Goal: Navigation & Orientation: Find specific page/section

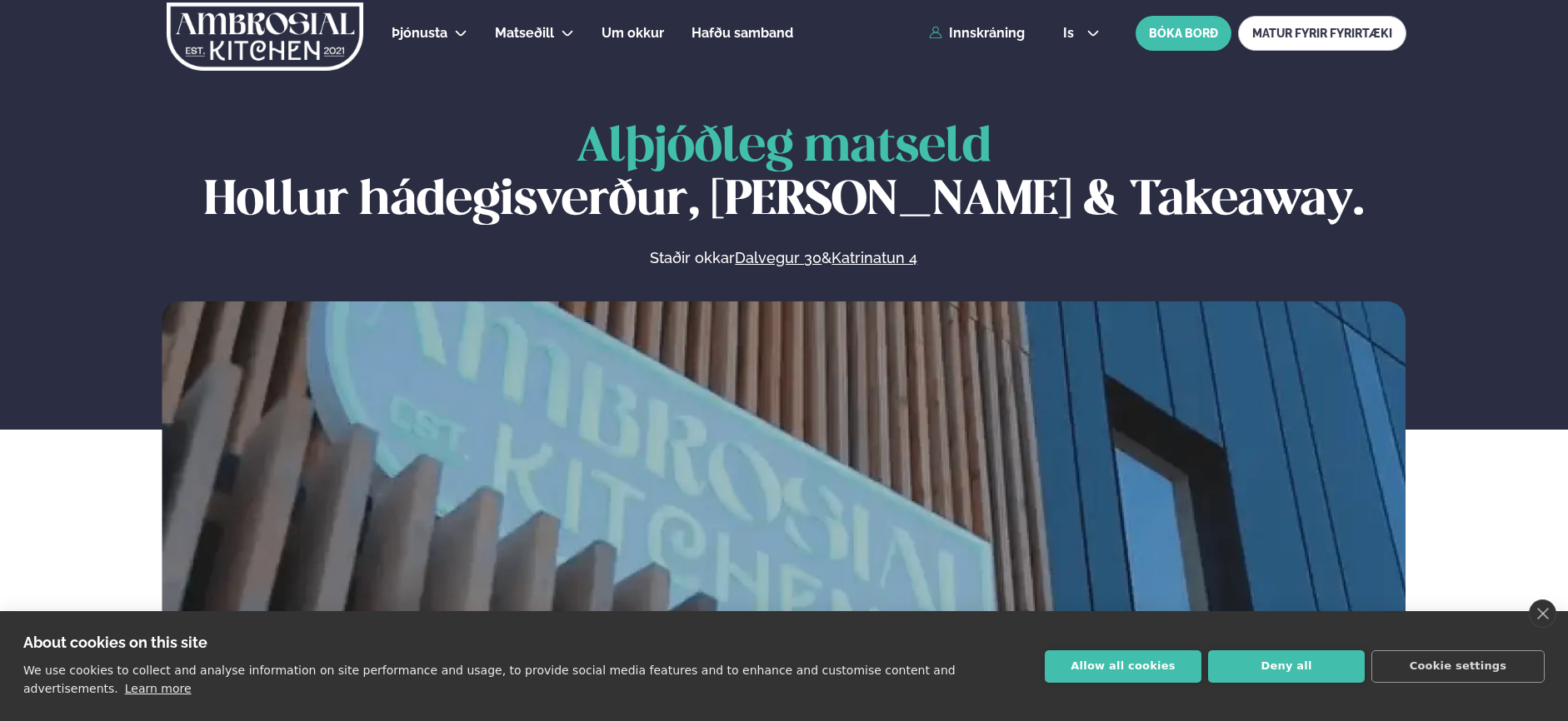
click at [1138, 670] on button "Allow all cookies" at bounding box center [1123, 666] width 157 height 32
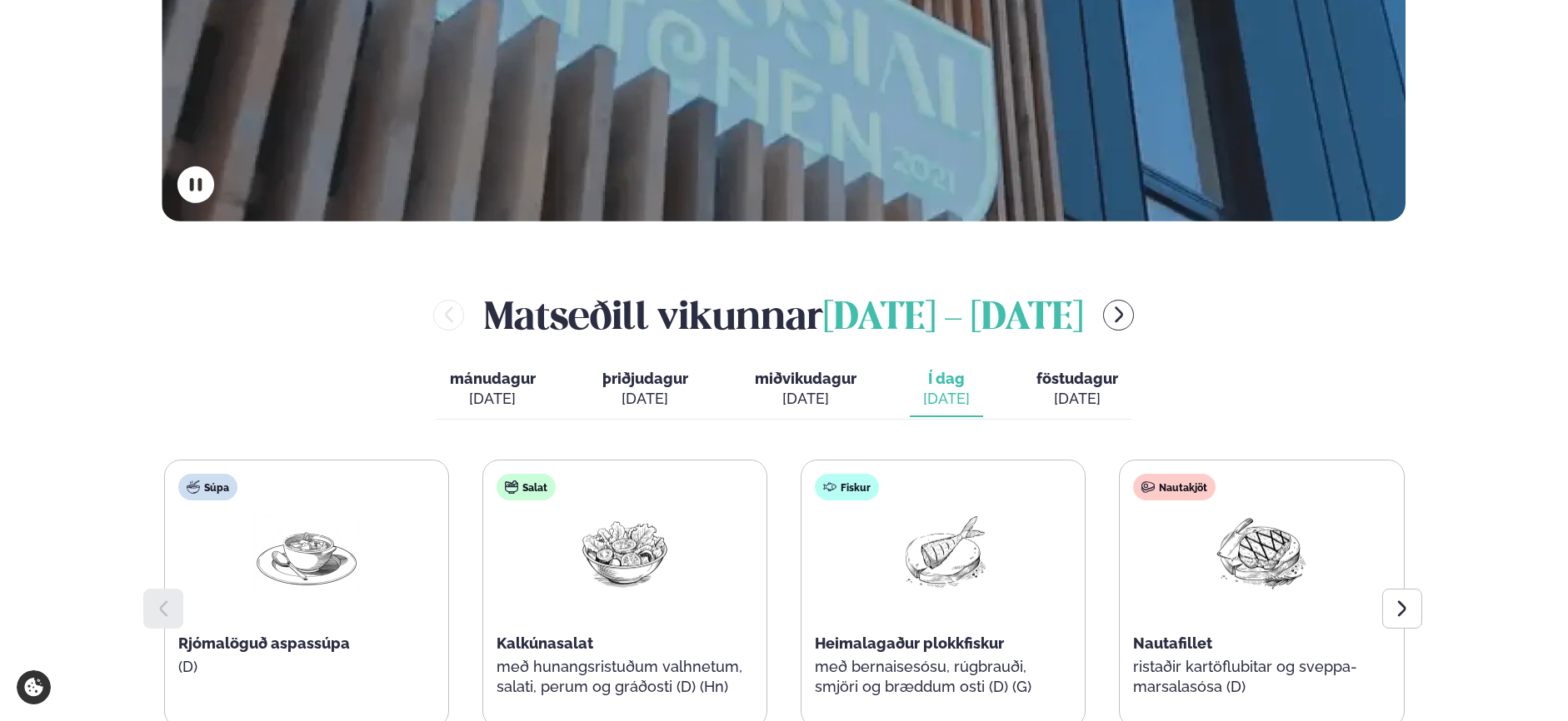
scroll to position [497, 0]
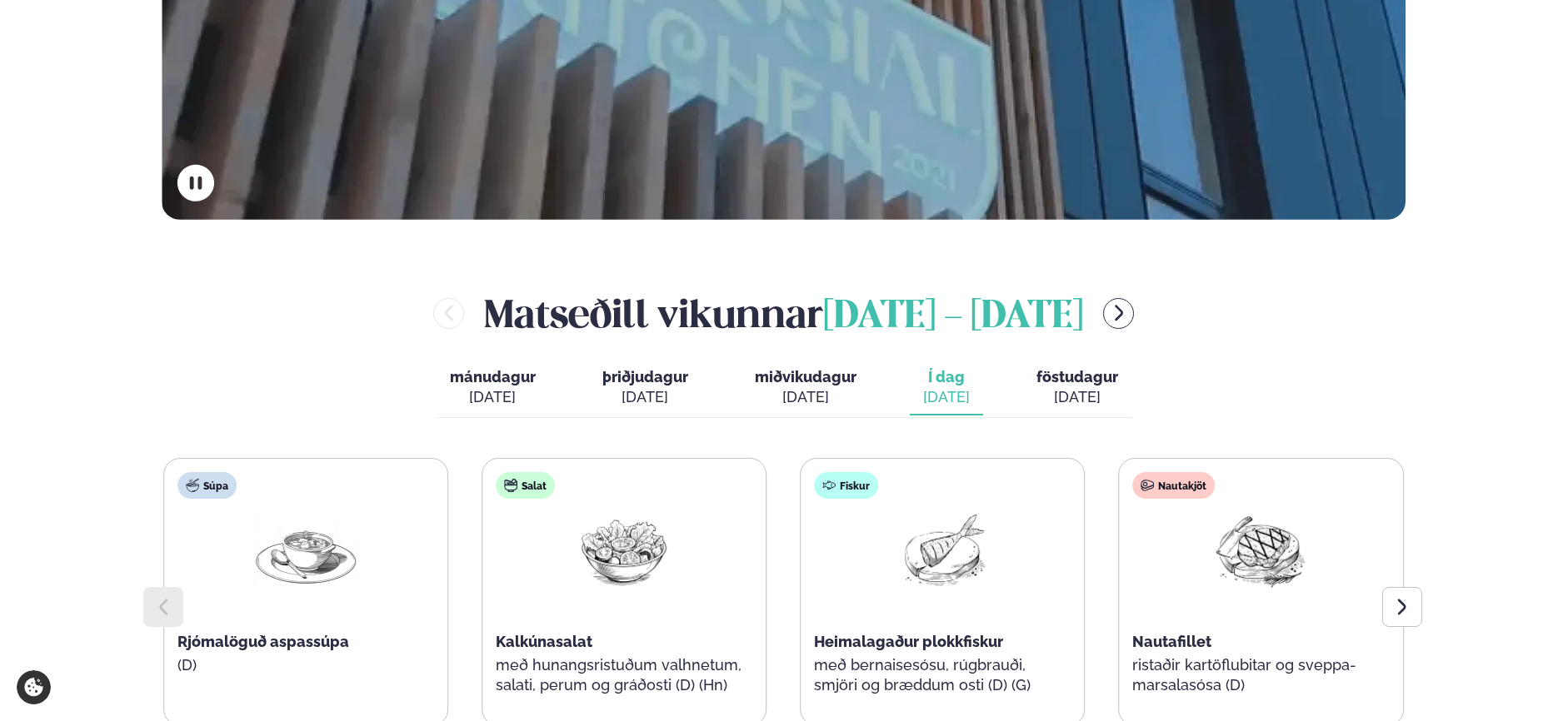
click at [1181, 487] on div "Nautakjöt" at bounding box center [1173, 485] width 83 height 26
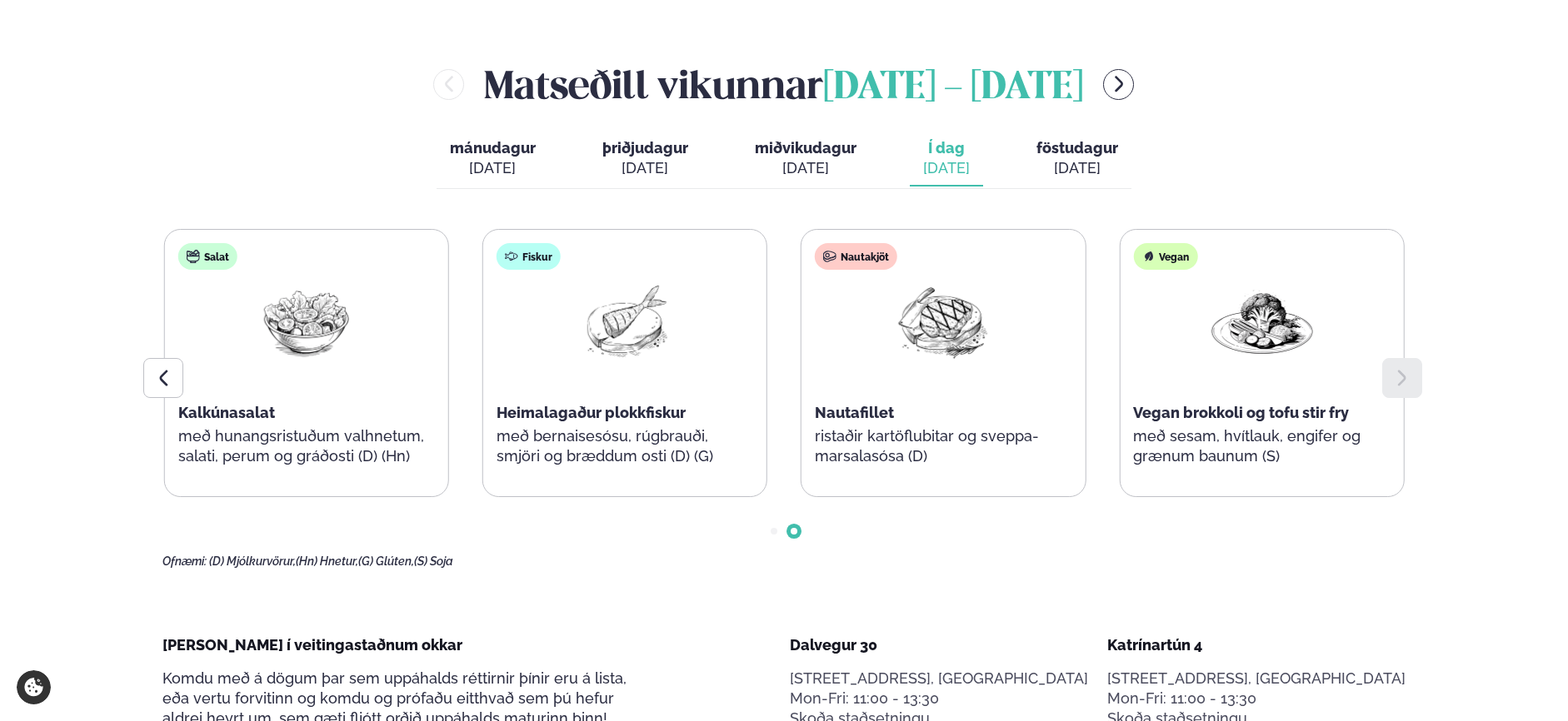
scroll to position [734, 0]
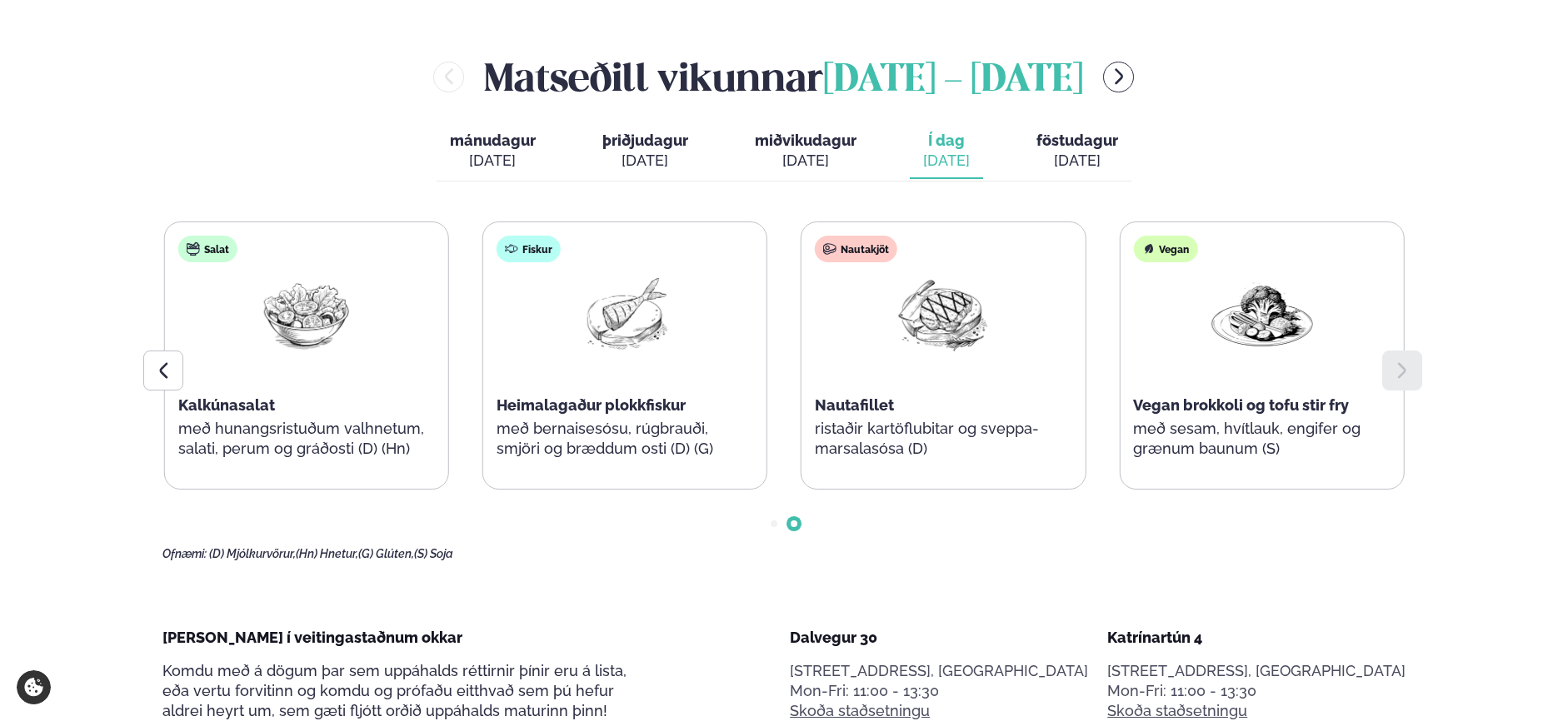
click at [1405, 363] on icon at bounding box center [1401, 370] width 20 height 20
click at [167, 378] on icon at bounding box center [163, 370] width 9 height 16
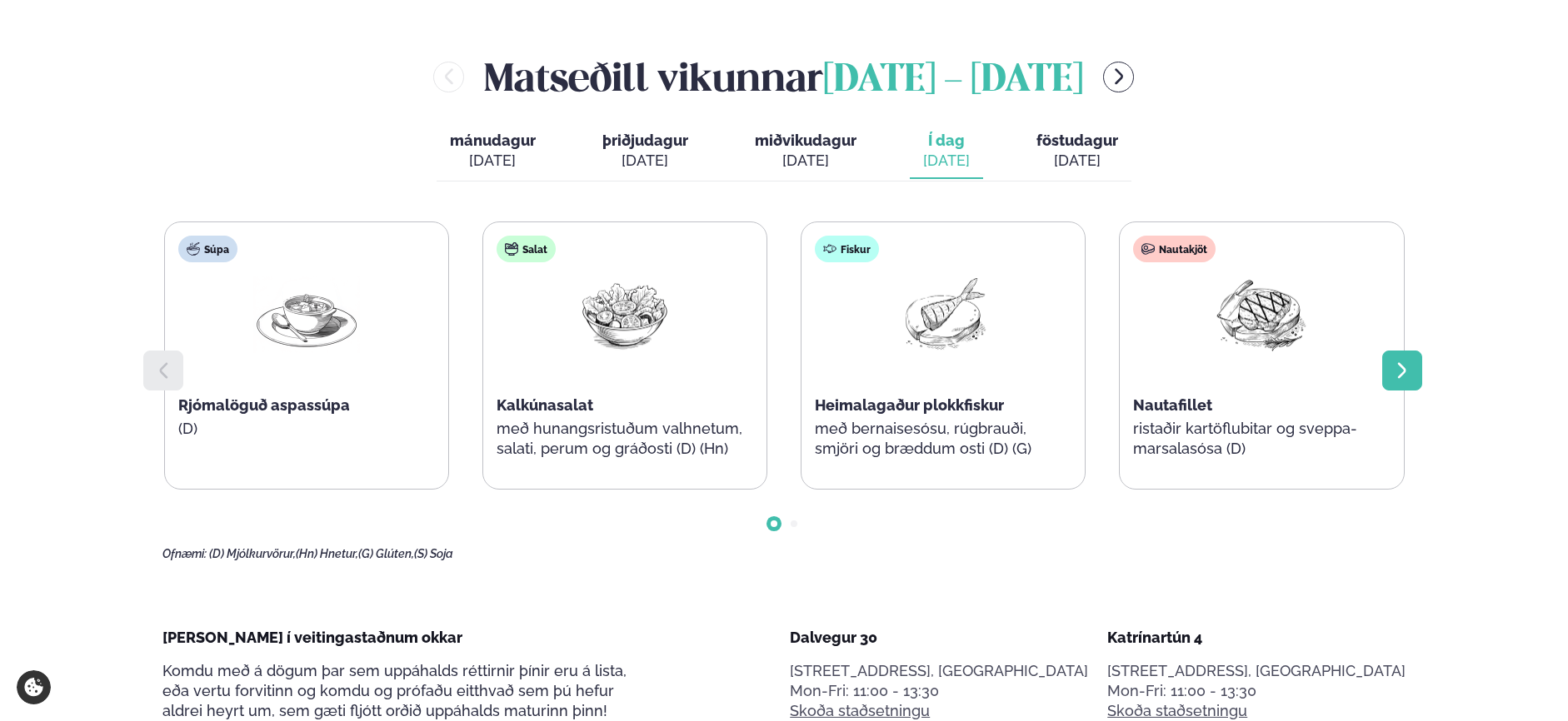
click at [1398, 369] on icon at bounding box center [1401, 370] width 20 height 20
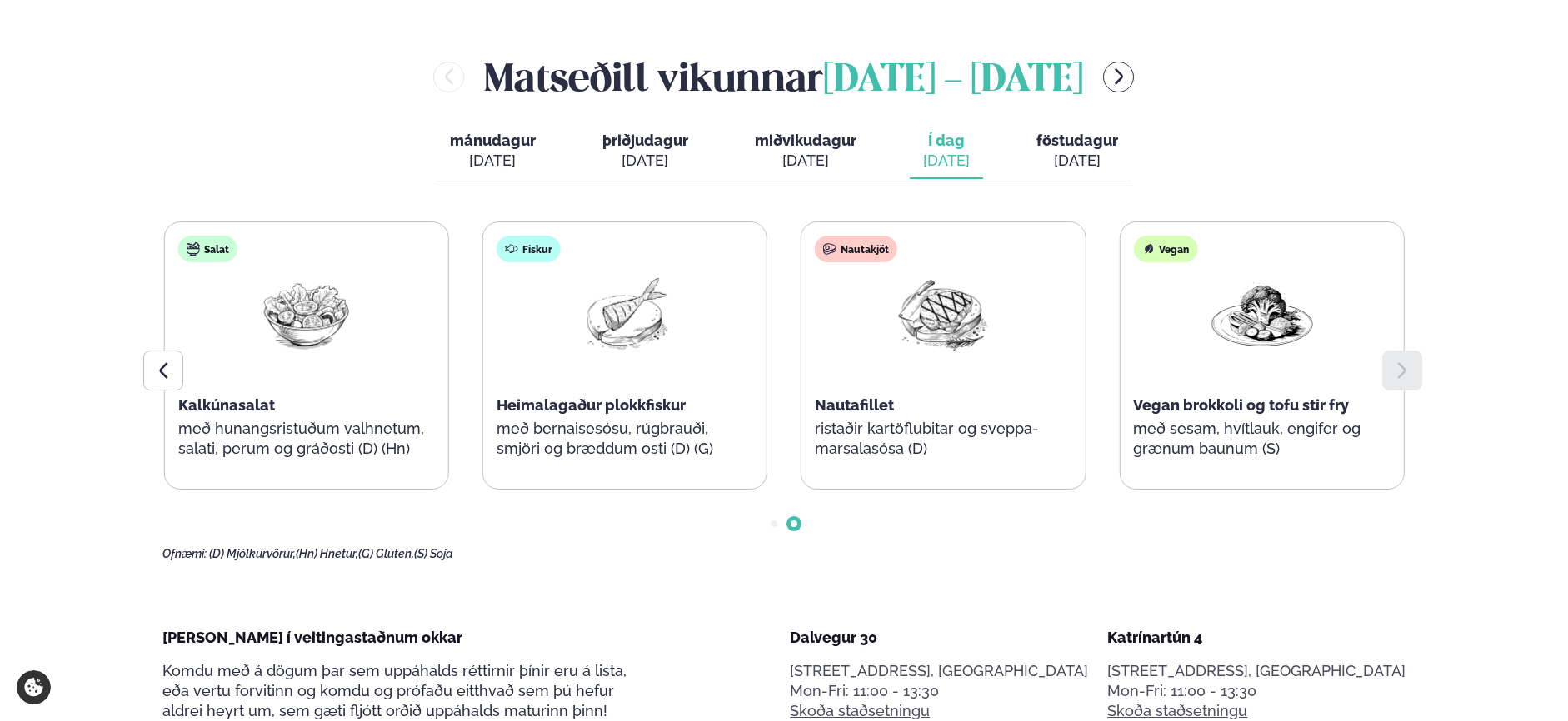
click at [1398, 369] on icon at bounding box center [1401, 370] width 20 height 20
click at [1078, 151] on div "[DATE]" at bounding box center [1077, 161] width 82 height 20
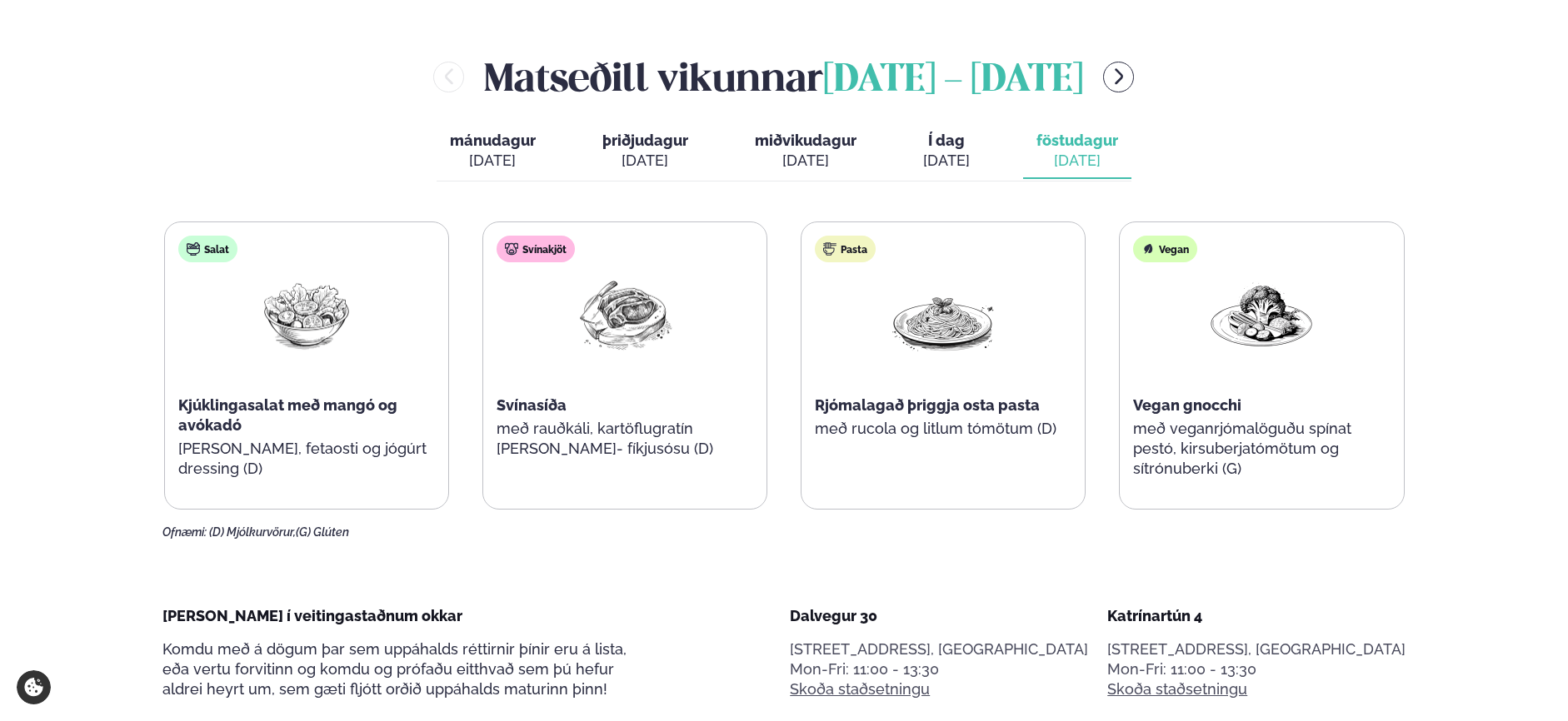
click at [951, 158] on div "[DATE]" at bounding box center [946, 161] width 47 height 20
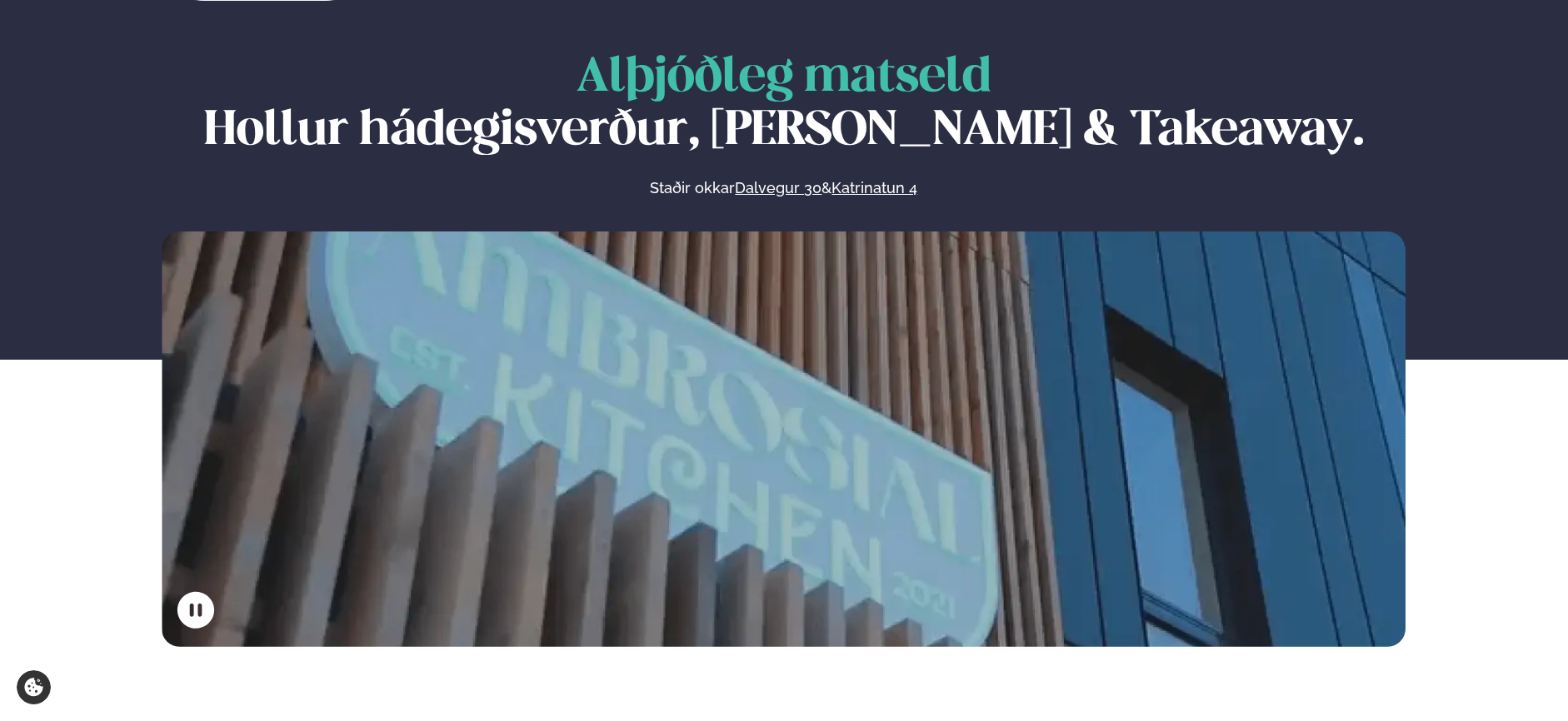
scroll to position [0, 0]
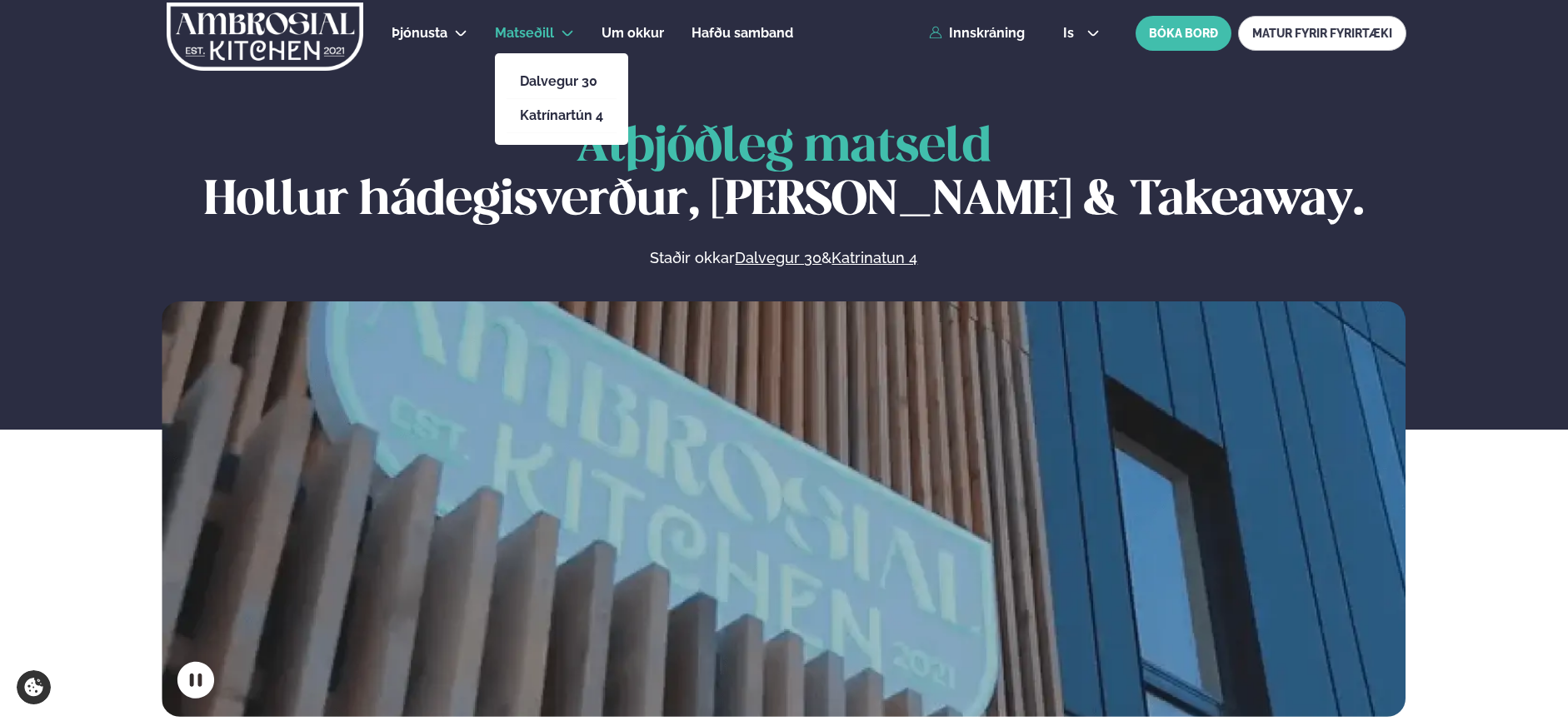
click at [536, 37] on span "Matseðill" at bounding box center [524, 33] width 59 height 16
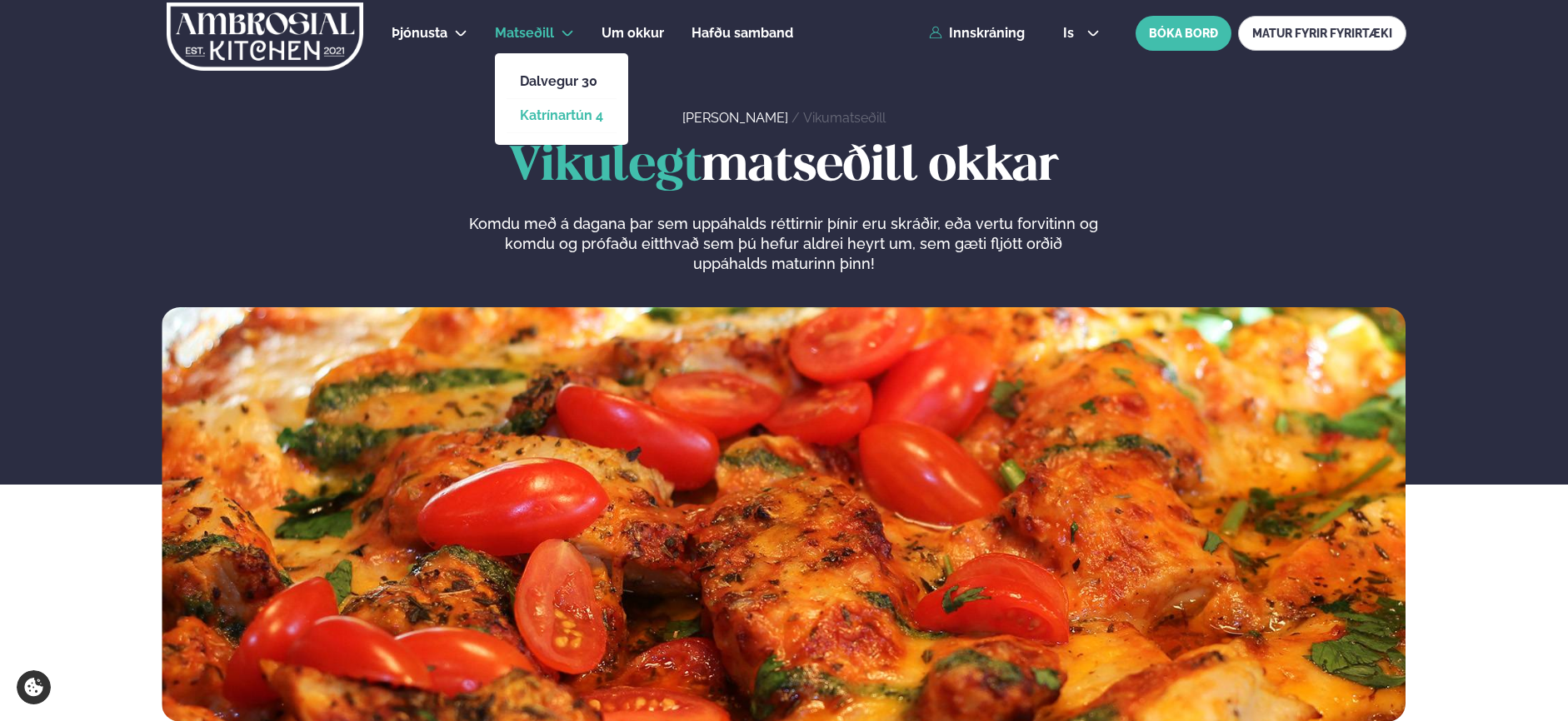
click at [551, 112] on link "Katrínartún 4" at bounding box center [560, 116] width 83 height 14
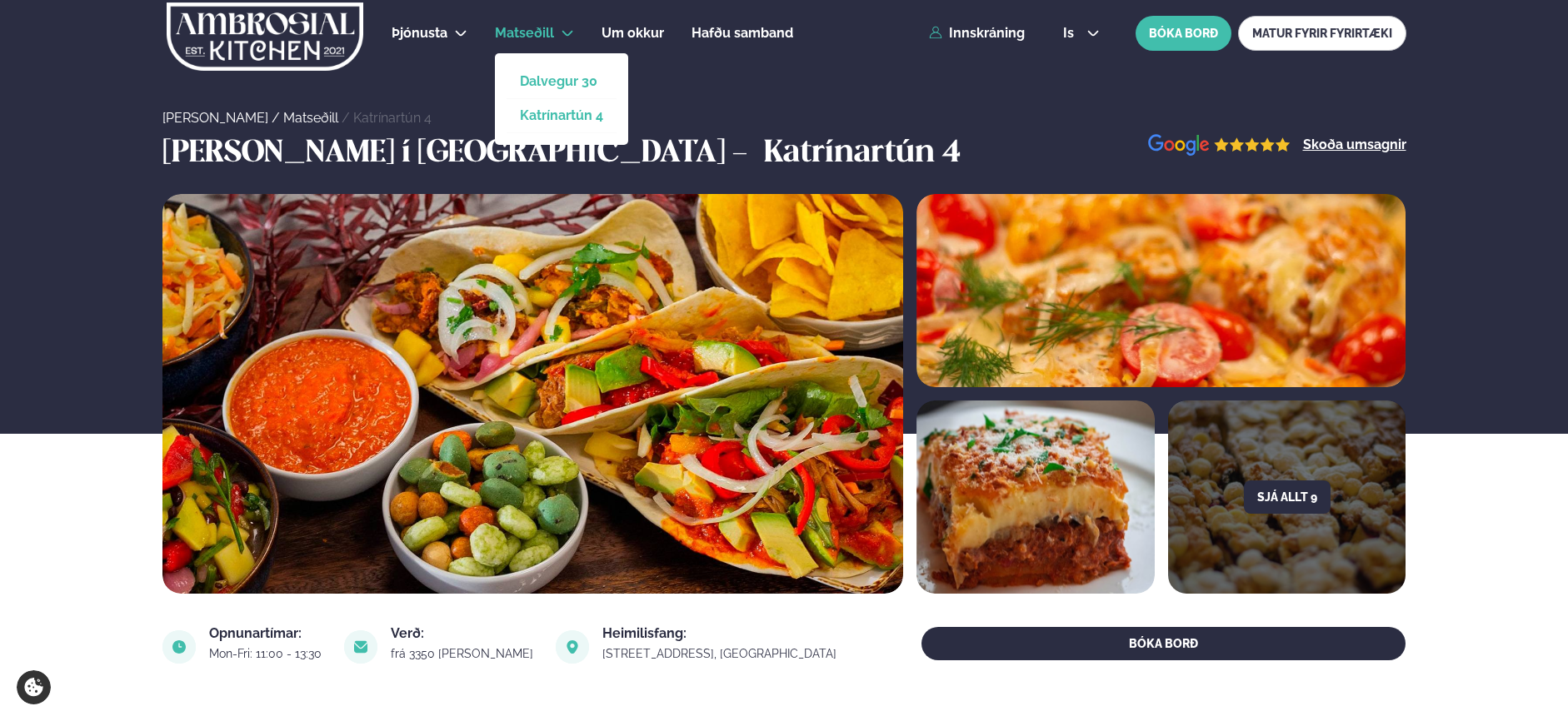
click at [544, 79] on link "Dalvegur 30" at bounding box center [560, 82] width 83 height 14
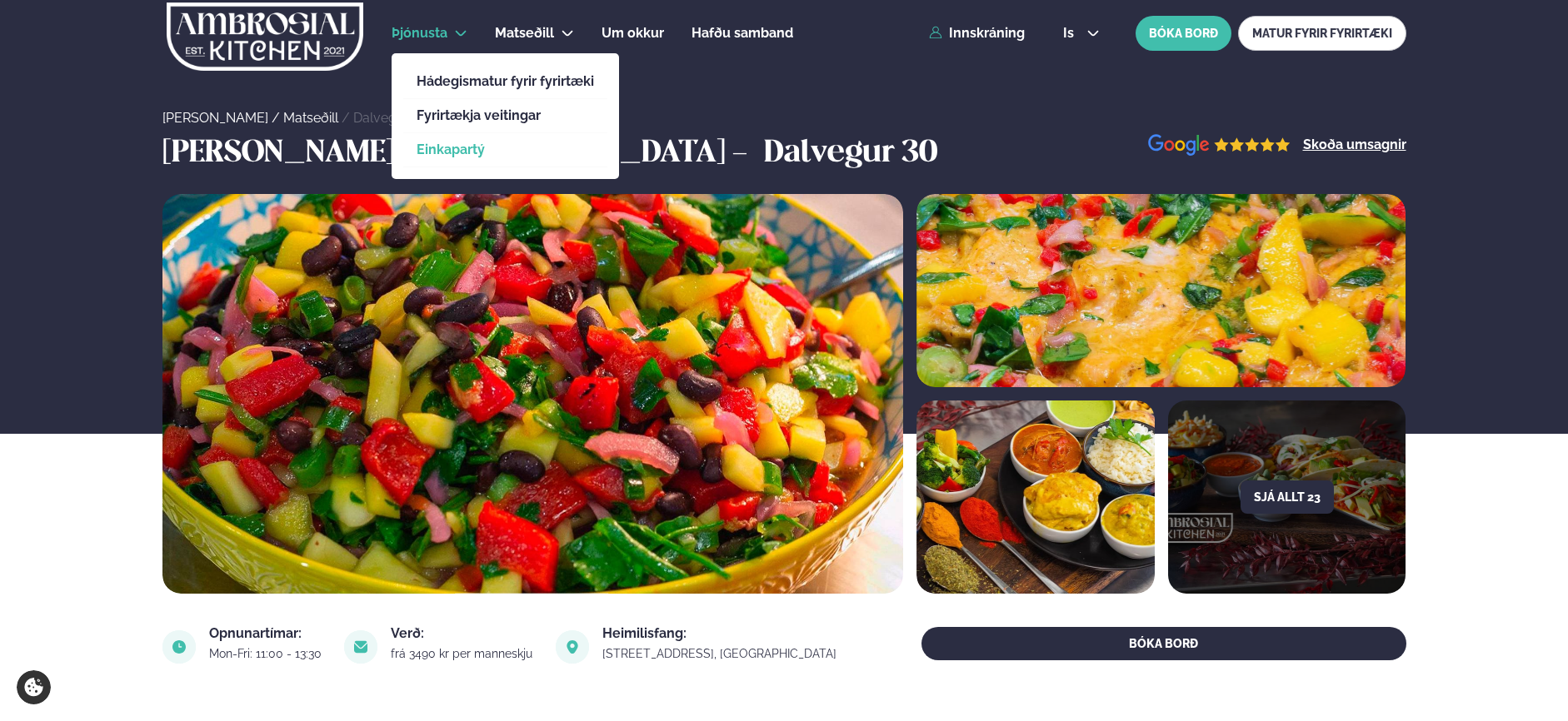
click at [439, 148] on link "Einkapartý" at bounding box center [505, 150] width 177 height 14
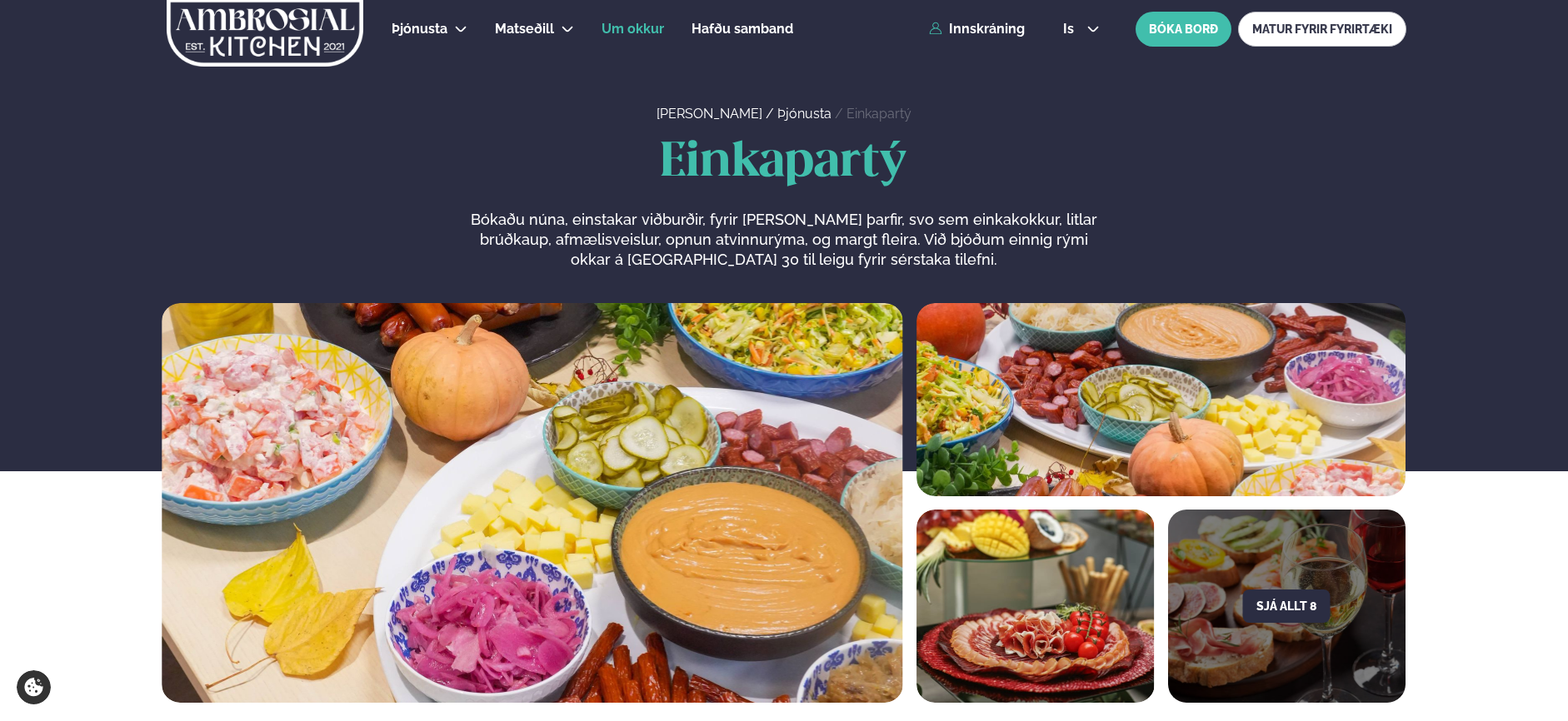
scroll to position [2, 0]
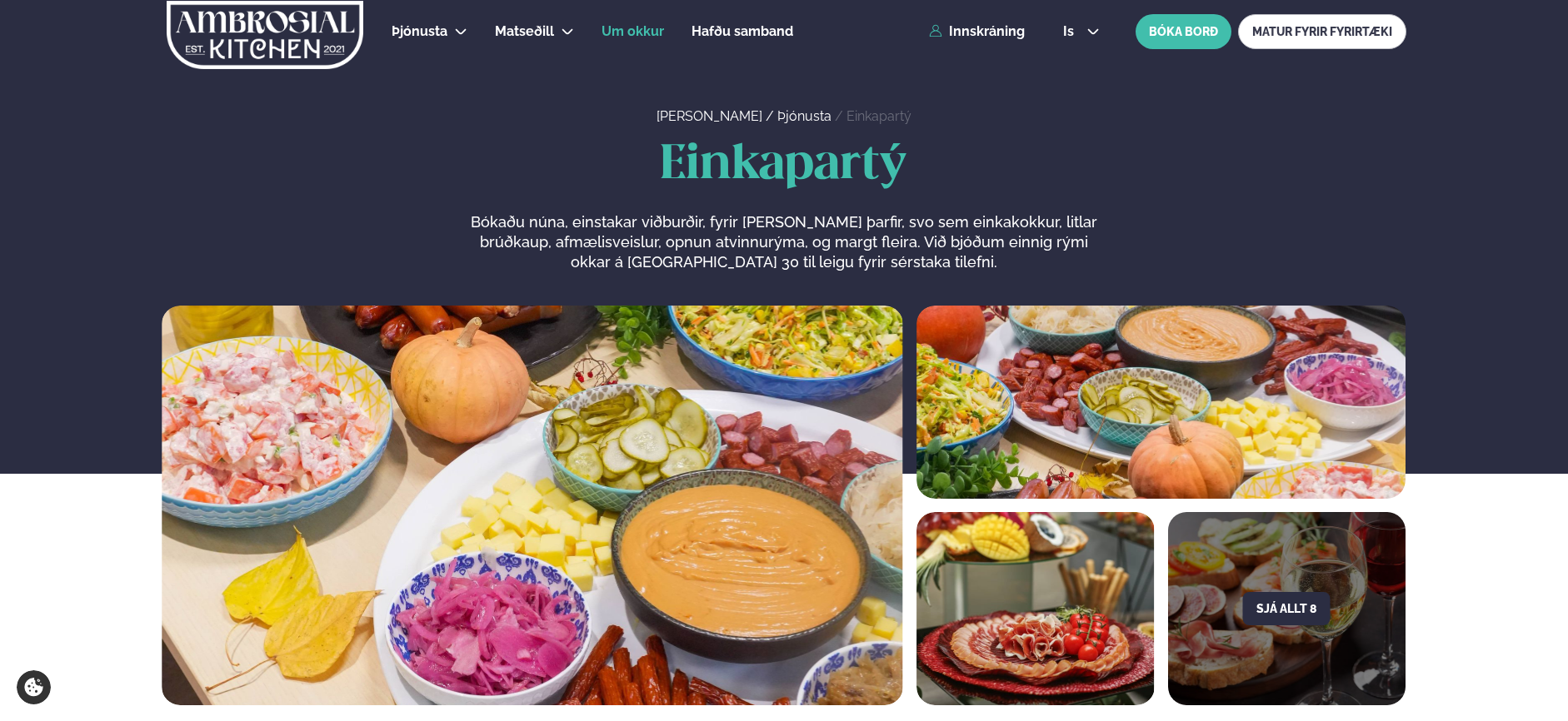
click at [649, 31] on span "Um okkur" at bounding box center [632, 31] width 62 height 16
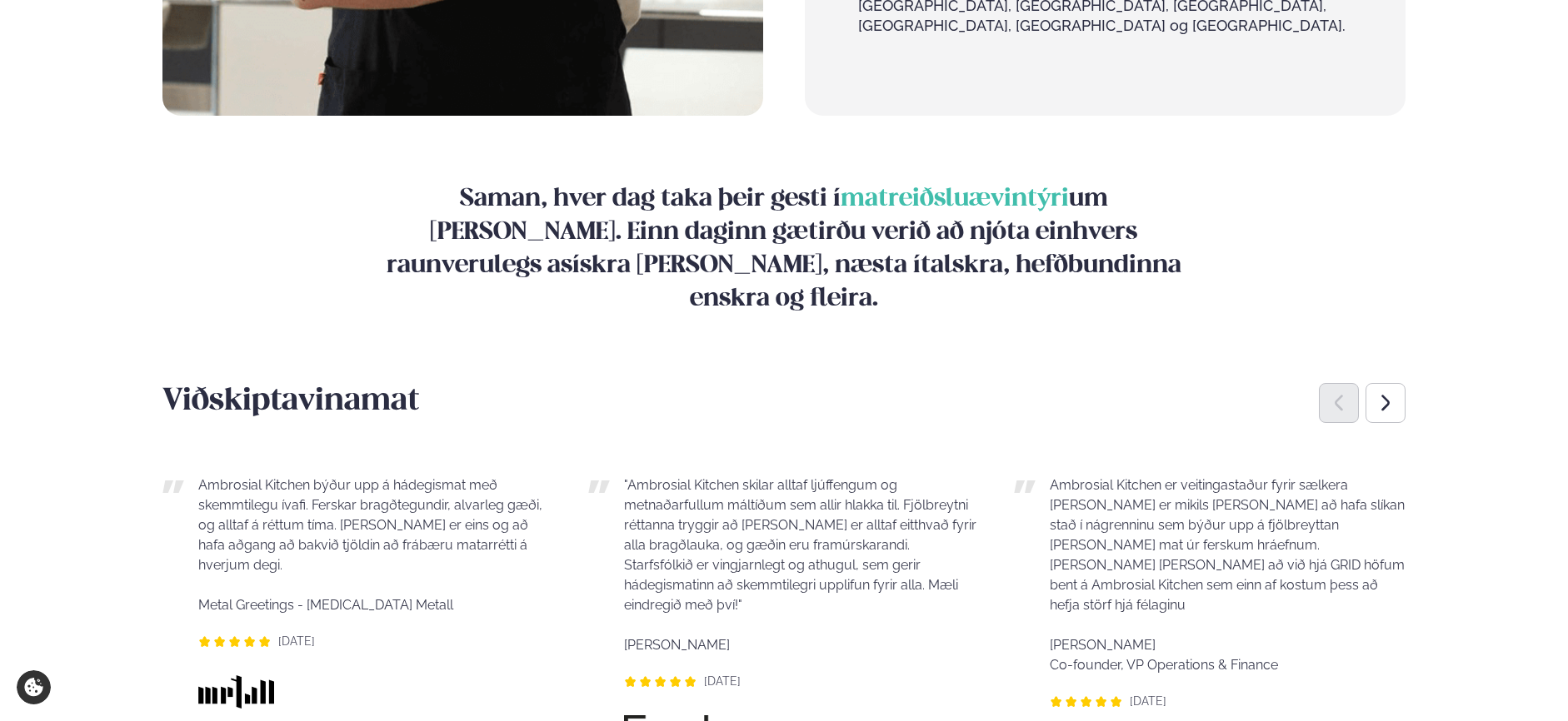
scroll to position [1901, 0]
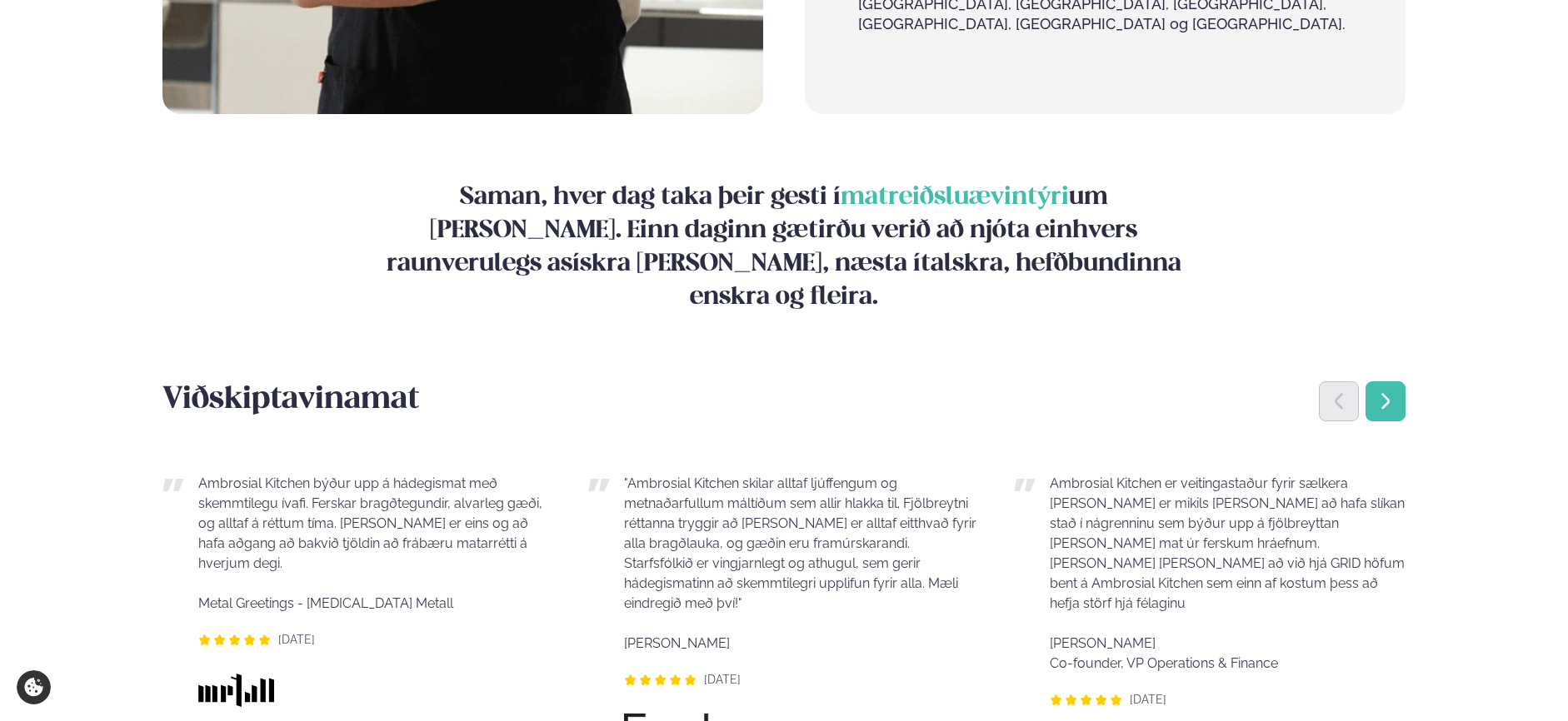
click at [1381, 393] on icon "Next slide" at bounding box center [1385, 400] width 9 height 16
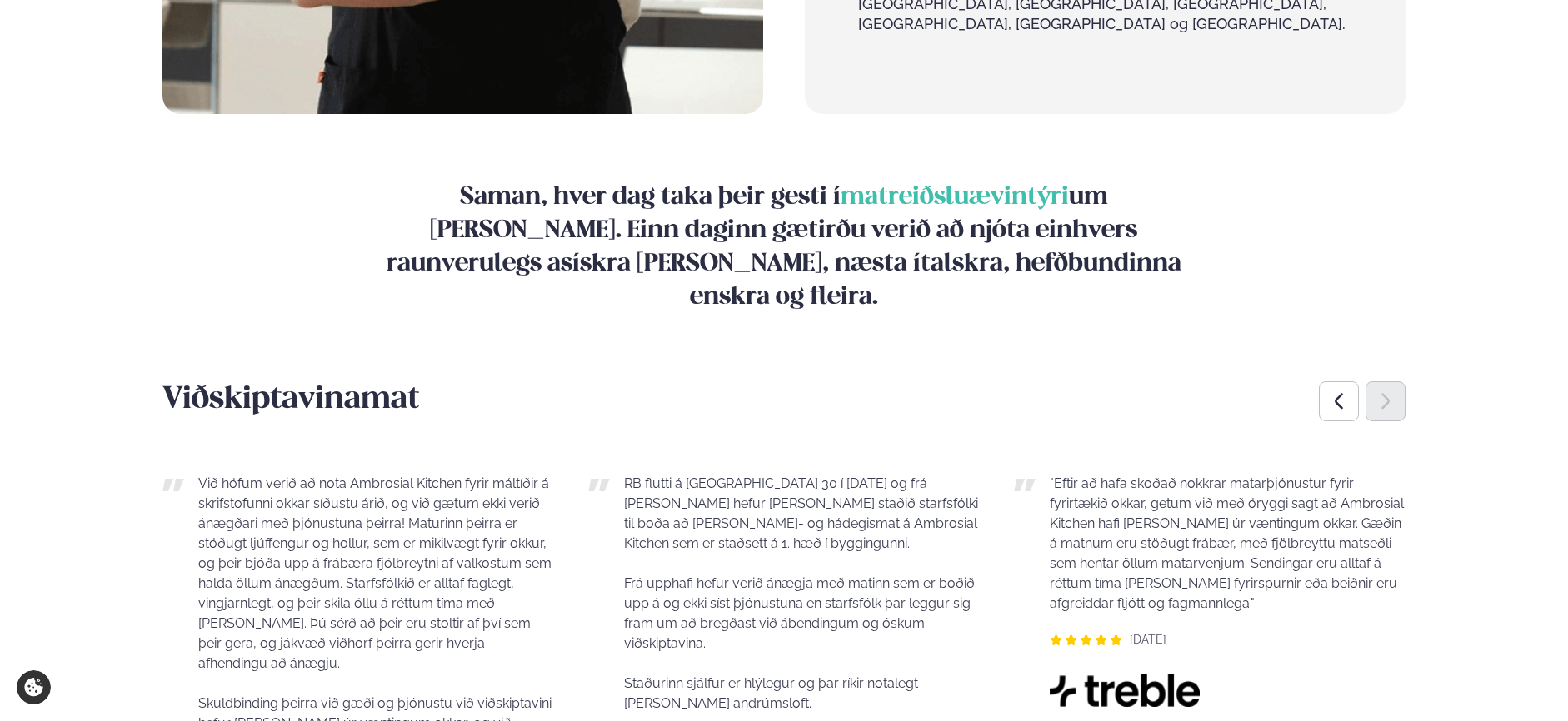
scroll to position [1900, 0]
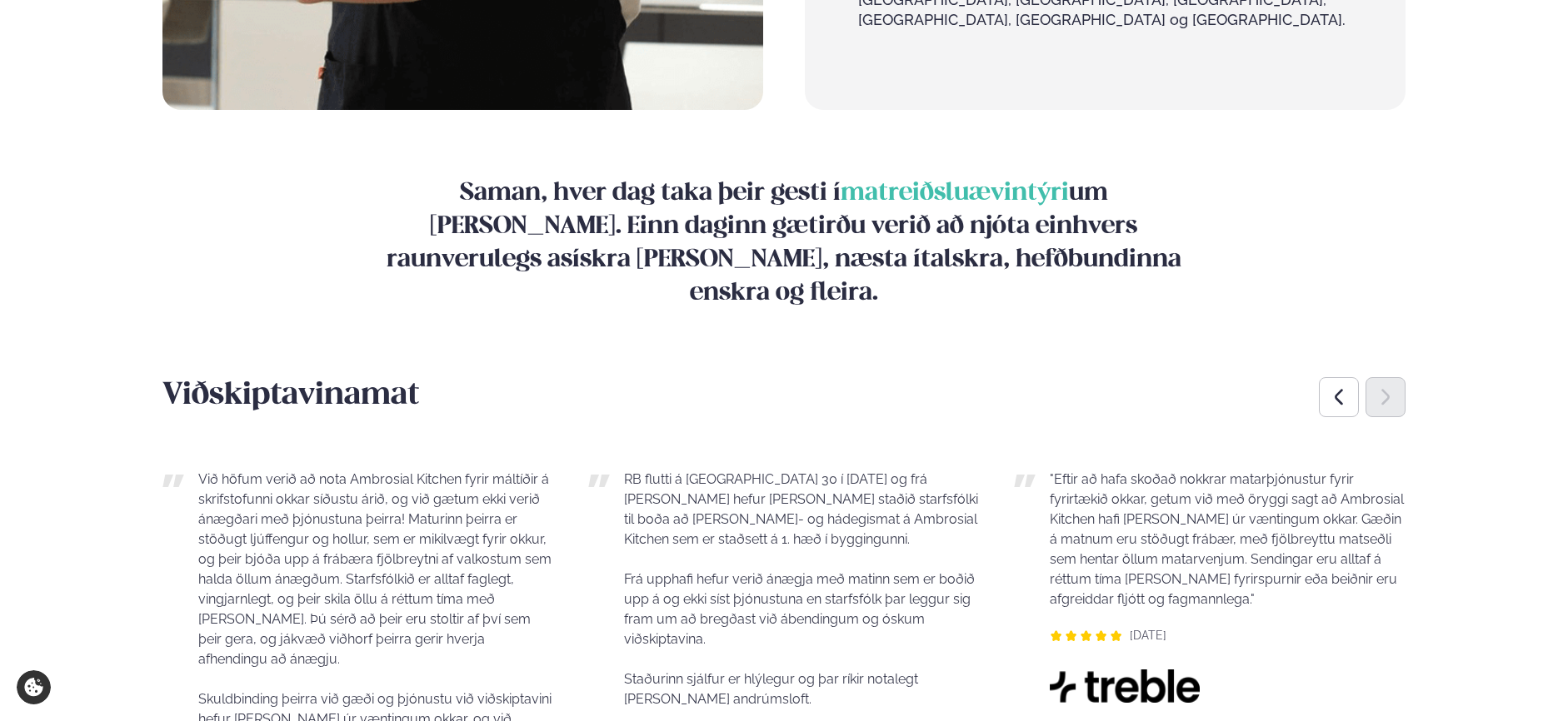
click at [1381, 377] on div "Next slide" at bounding box center [1385, 397] width 40 height 40
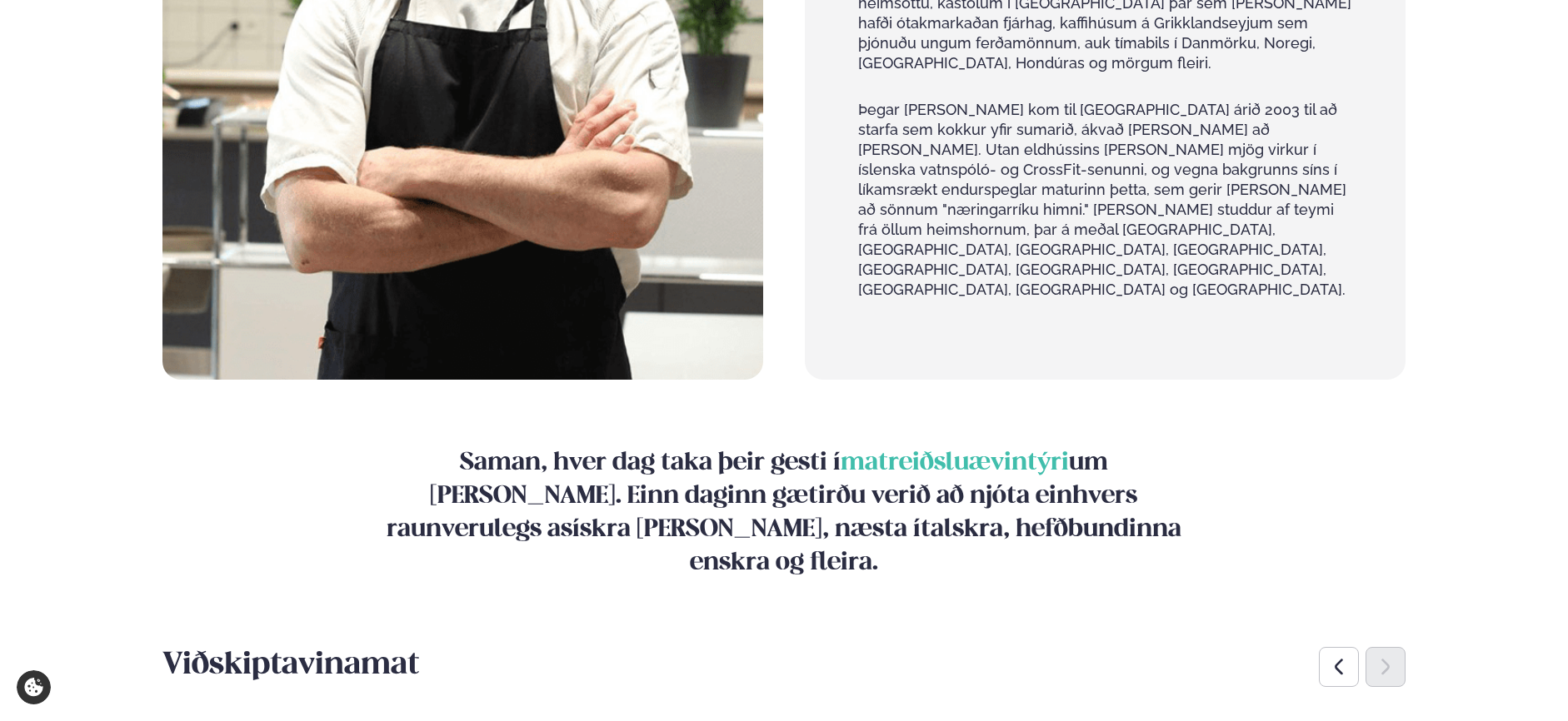
scroll to position [1477, 0]
